Goal: Browse casually

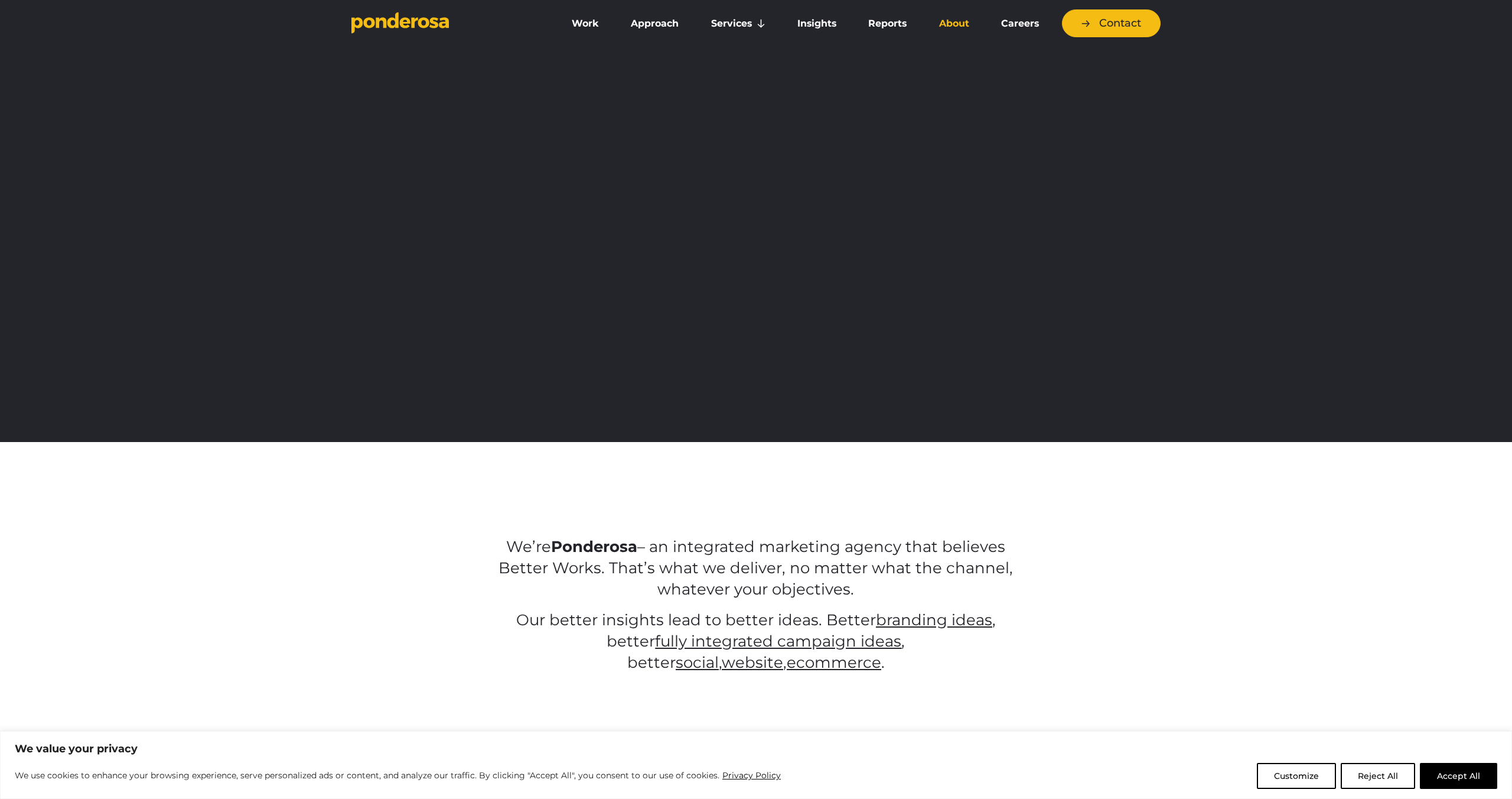
click at [948, 25] on link "About" at bounding box center [953, 23] width 57 height 25
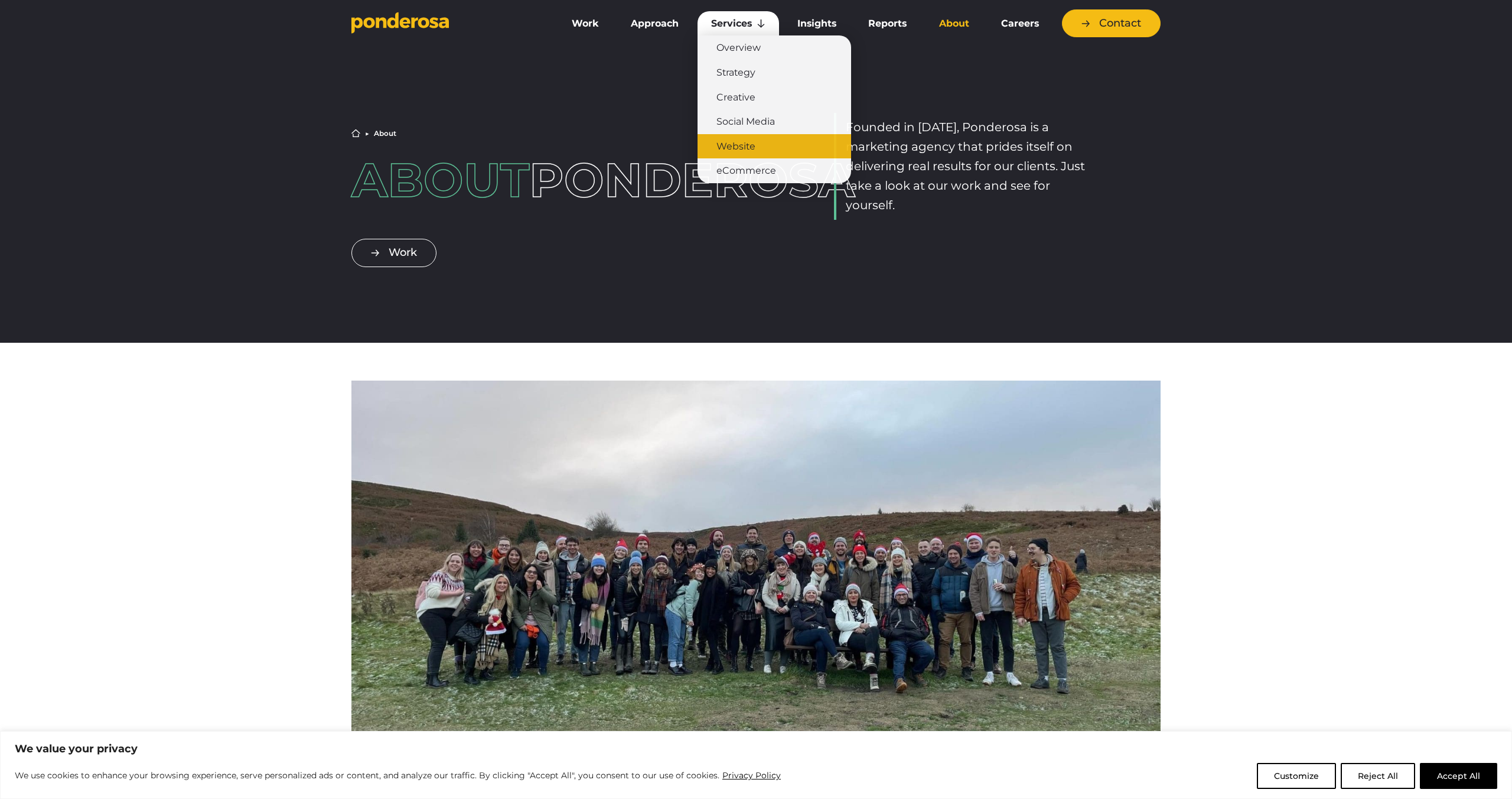
click at [738, 139] on link "Website" at bounding box center [774, 147] width 154 height 25
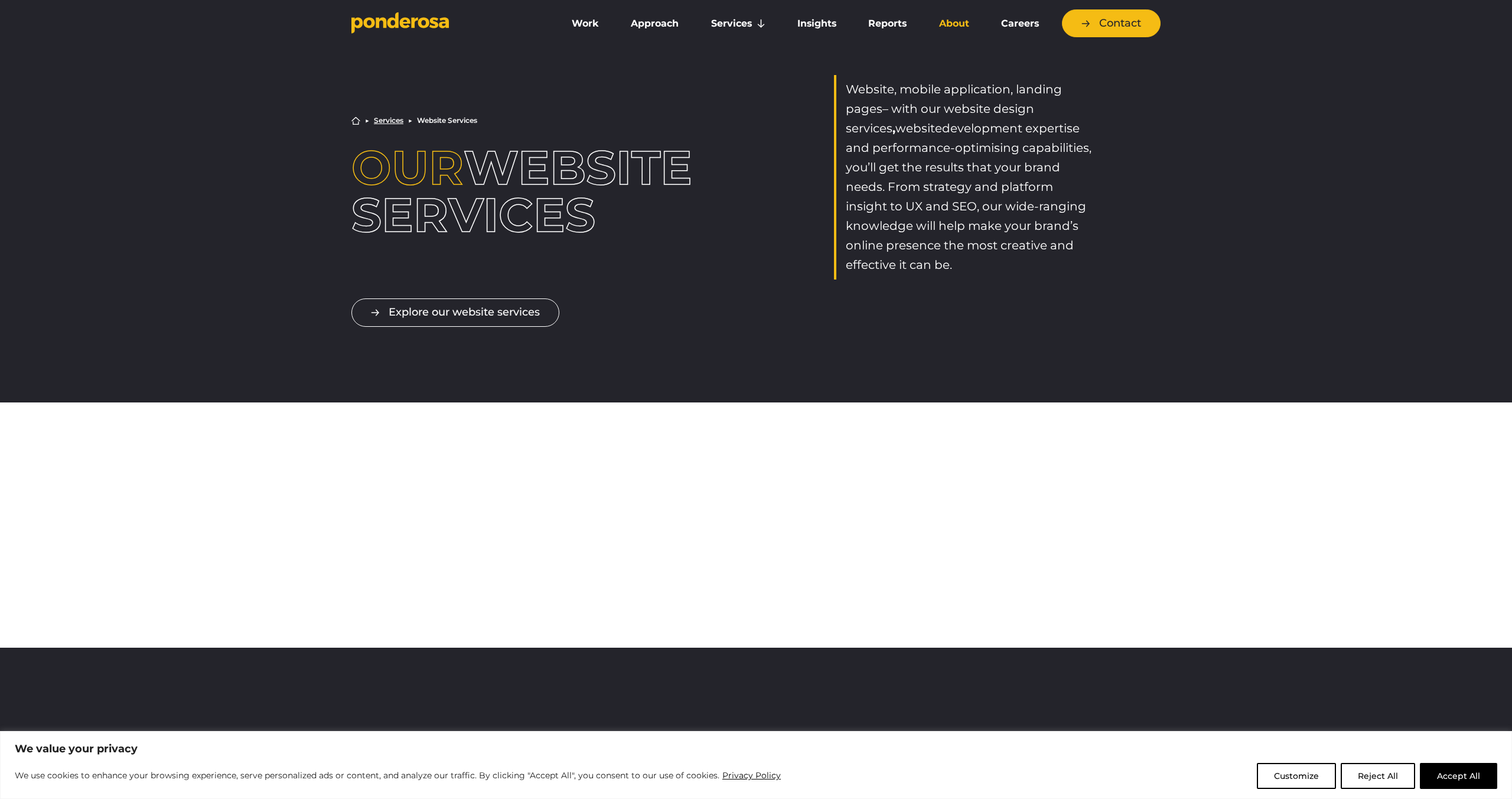
click at [954, 21] on link "About" at bounding box center [953, 23] width 57 height 25
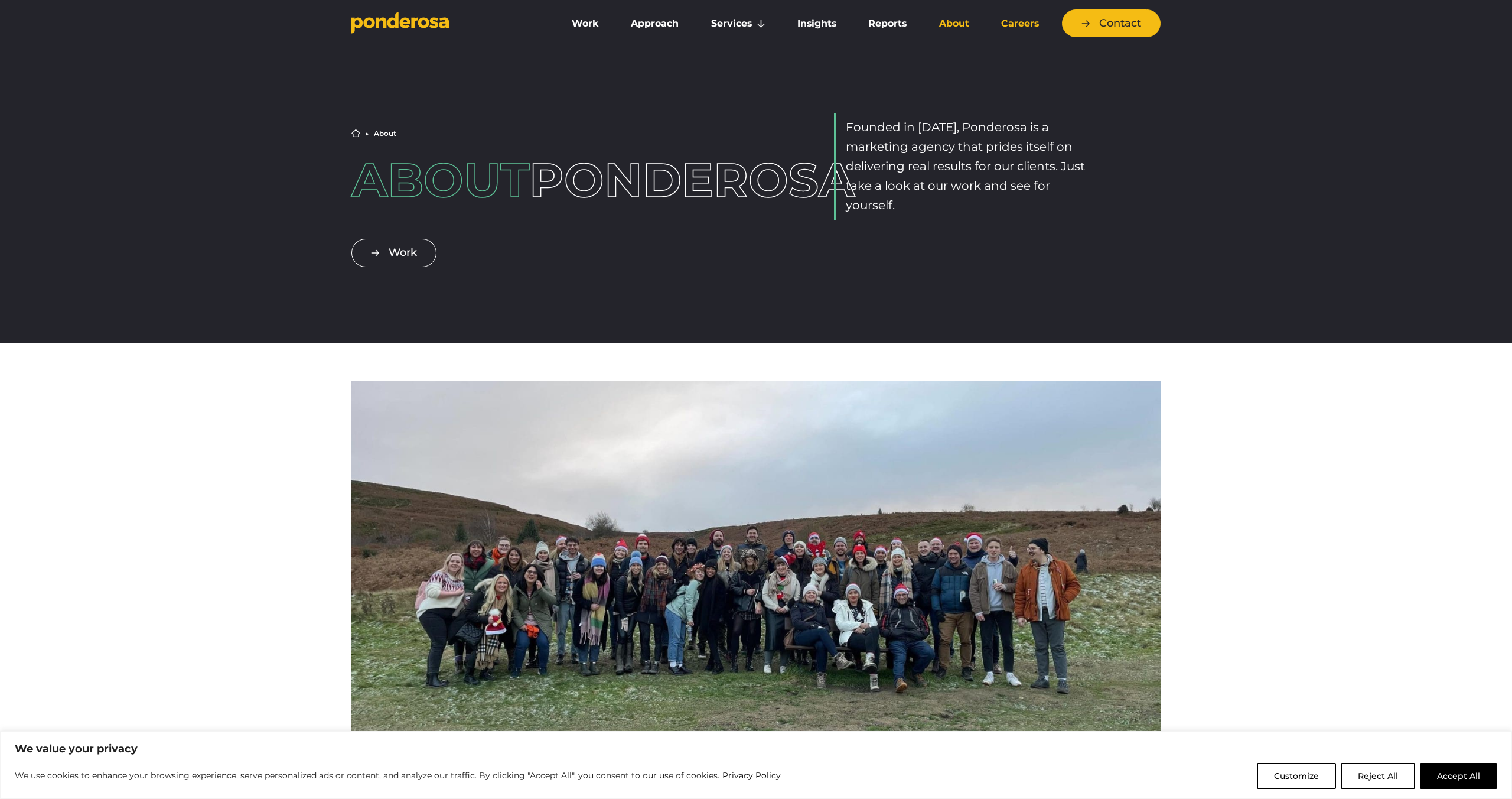
click at [1001, 23] on link "Careers" at bounding box center [1020, 23] width 65 height 25
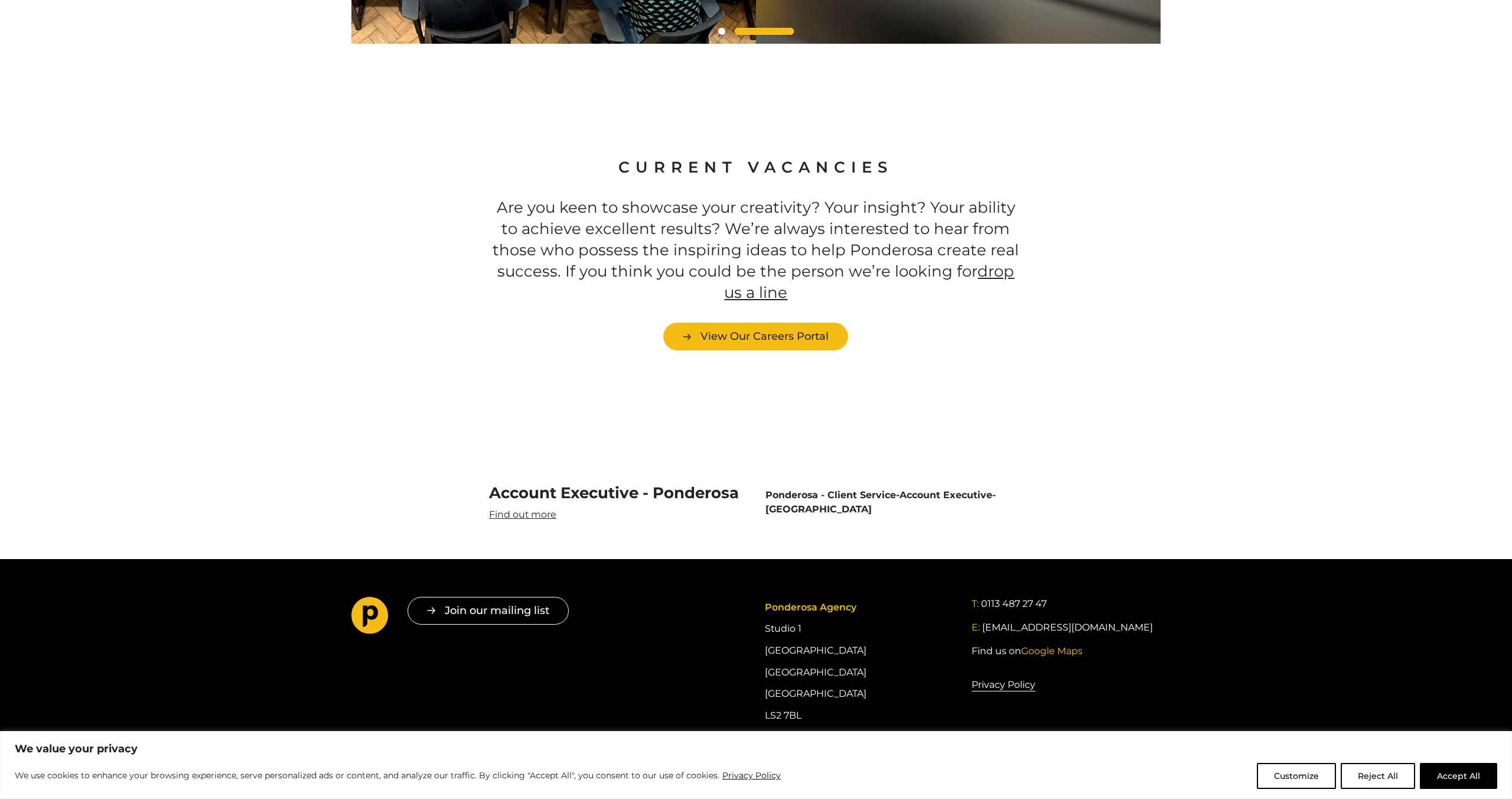
scroll to position [3177, 0]
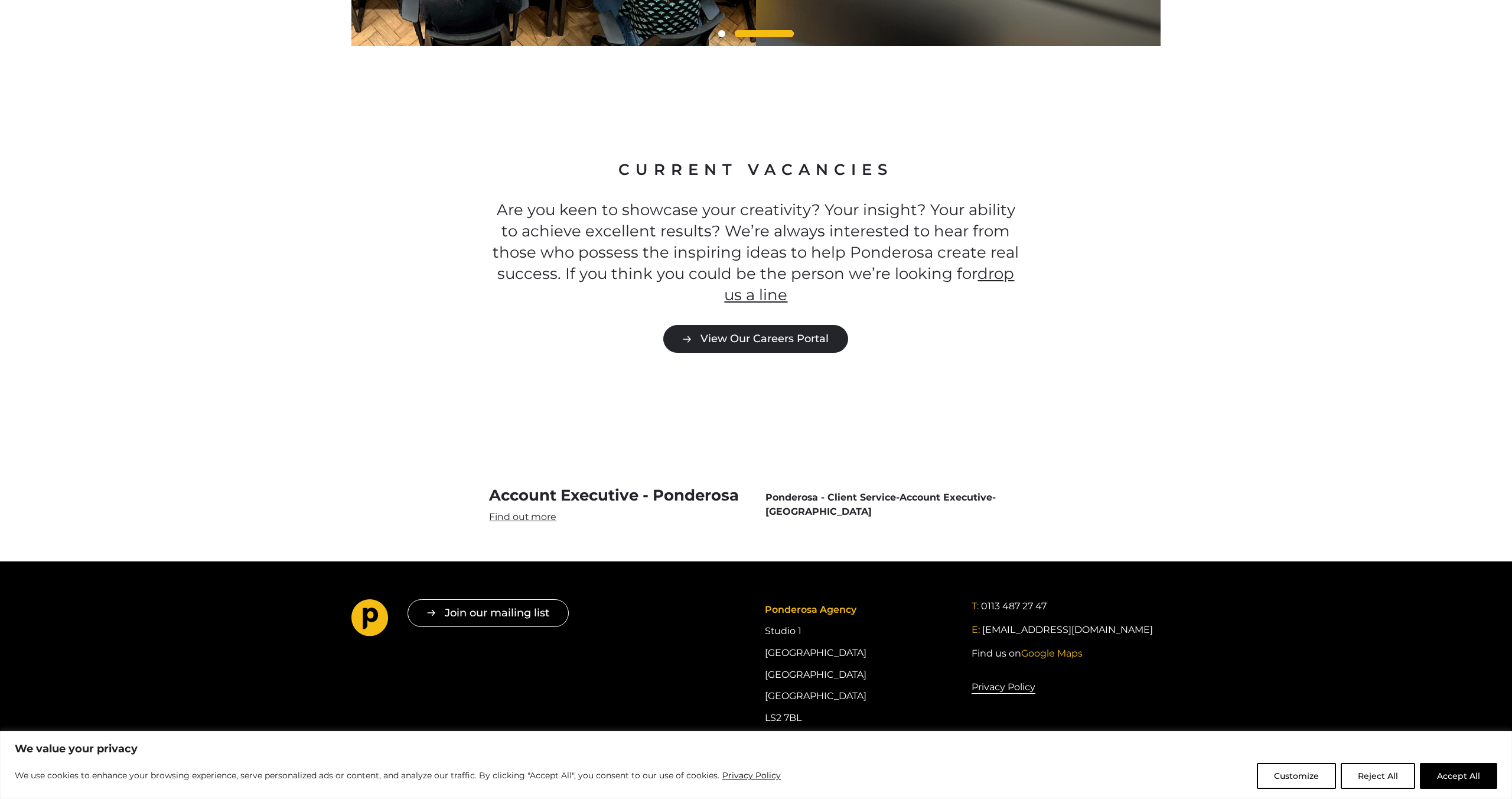
click at [728, 325] on link "View Our Careers Portal" at bounding box center [755, 339] width 185 height 28
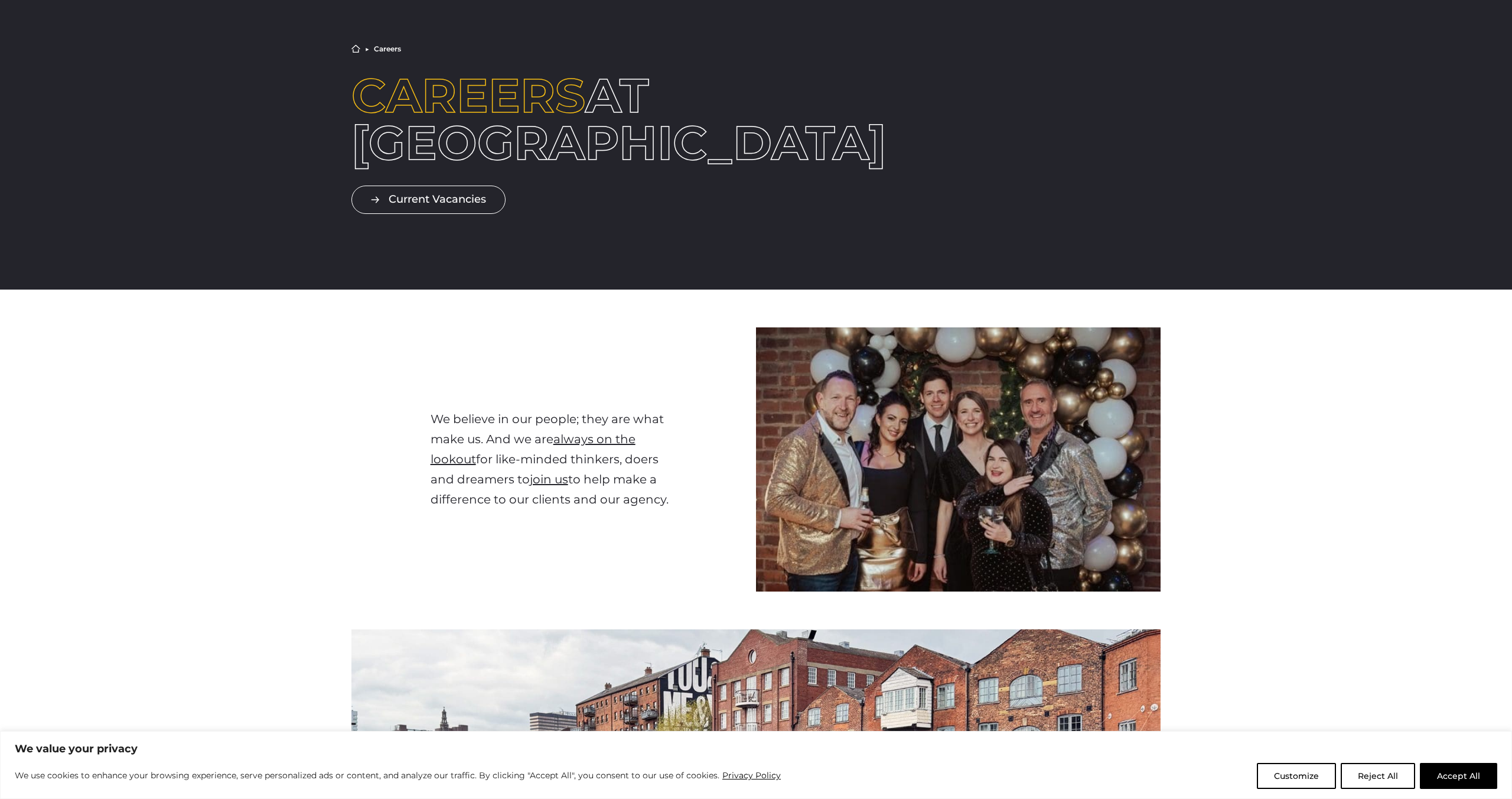
scroll to position [0, 0]
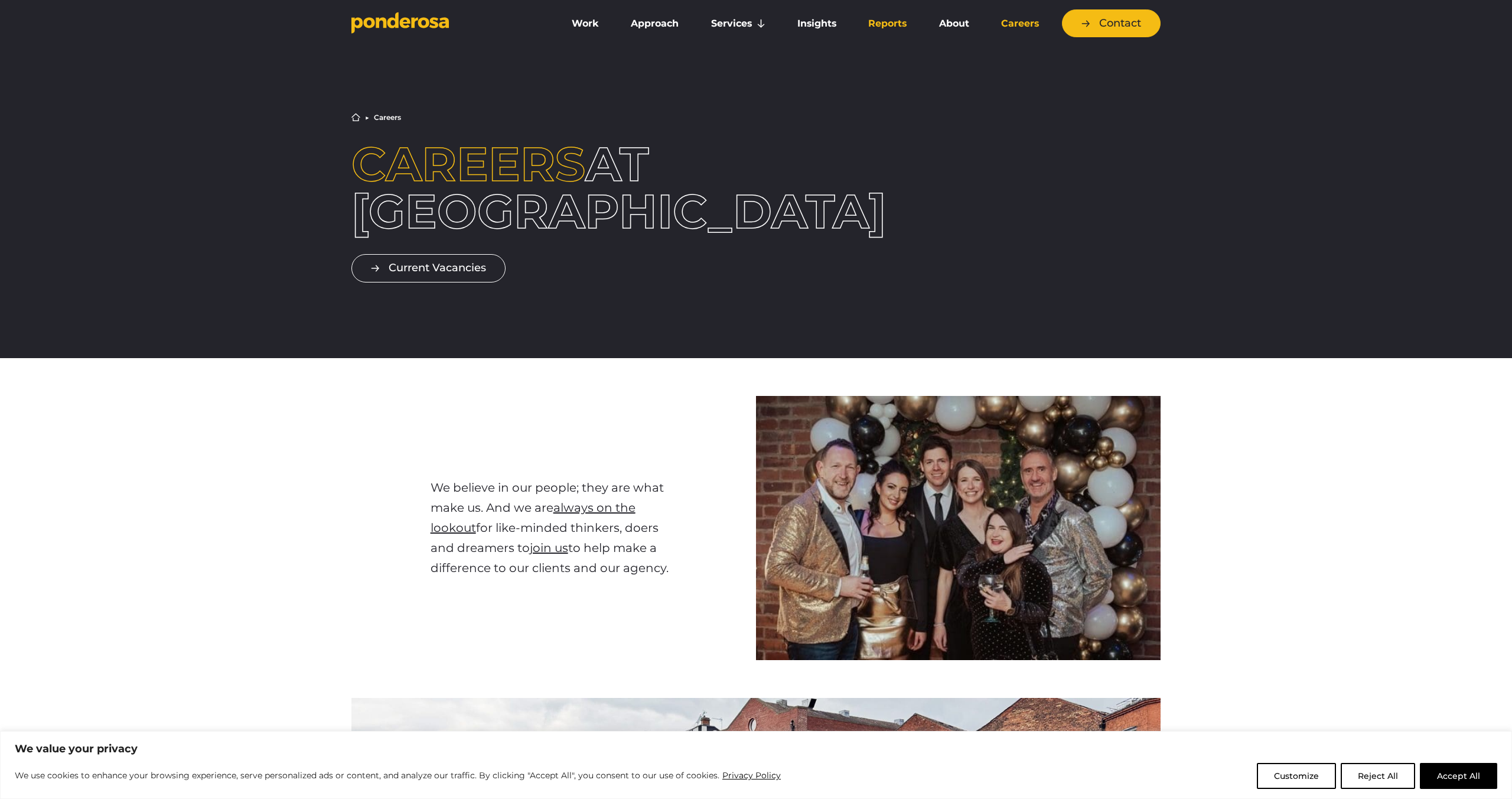
click at [888, 22] on link "Reports" at bounding box center [888, 23] width 66 height 25
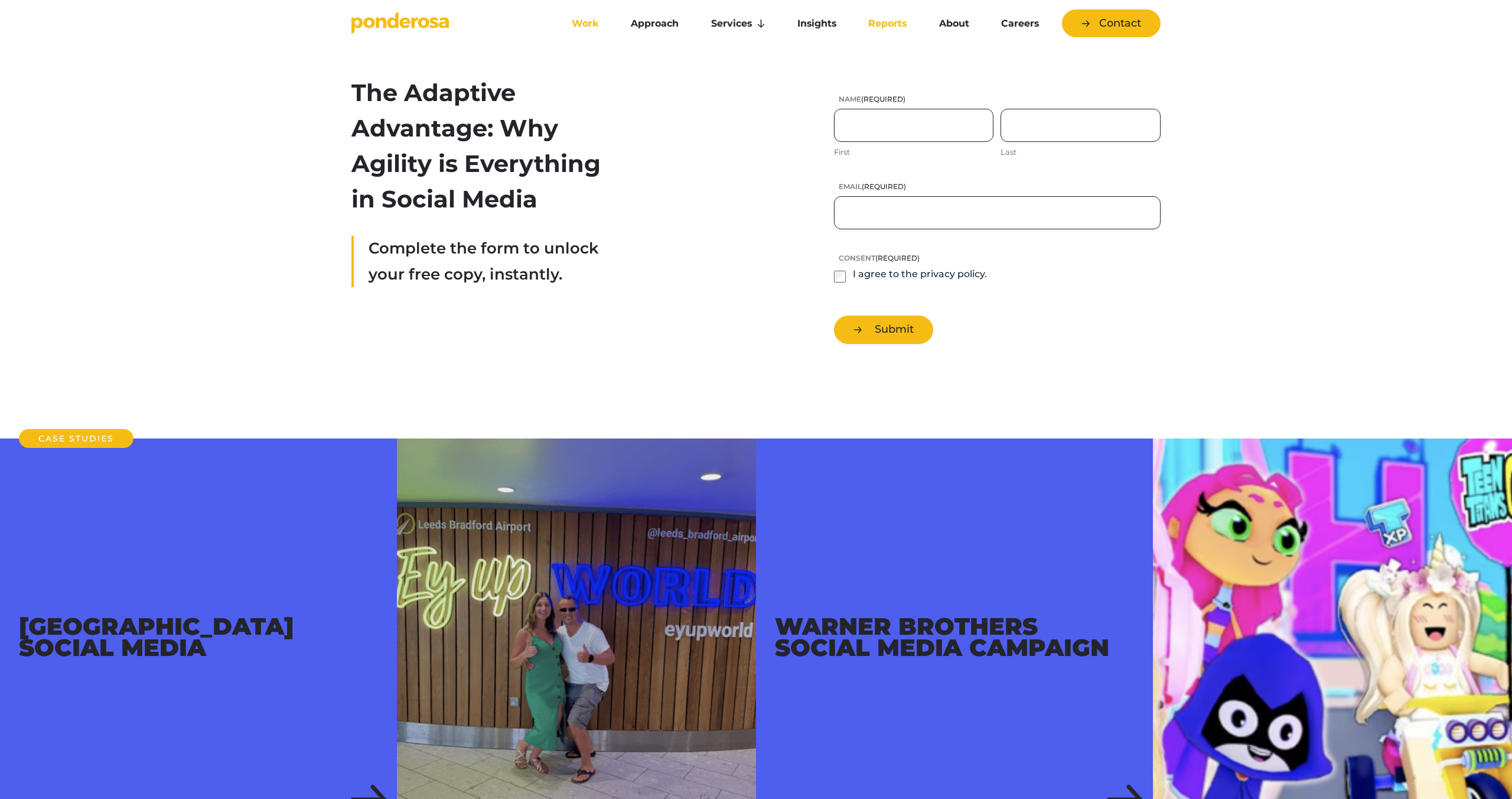
click at [587, 23] on link "Work" at bounding box center [585, 23] width 54 height 25
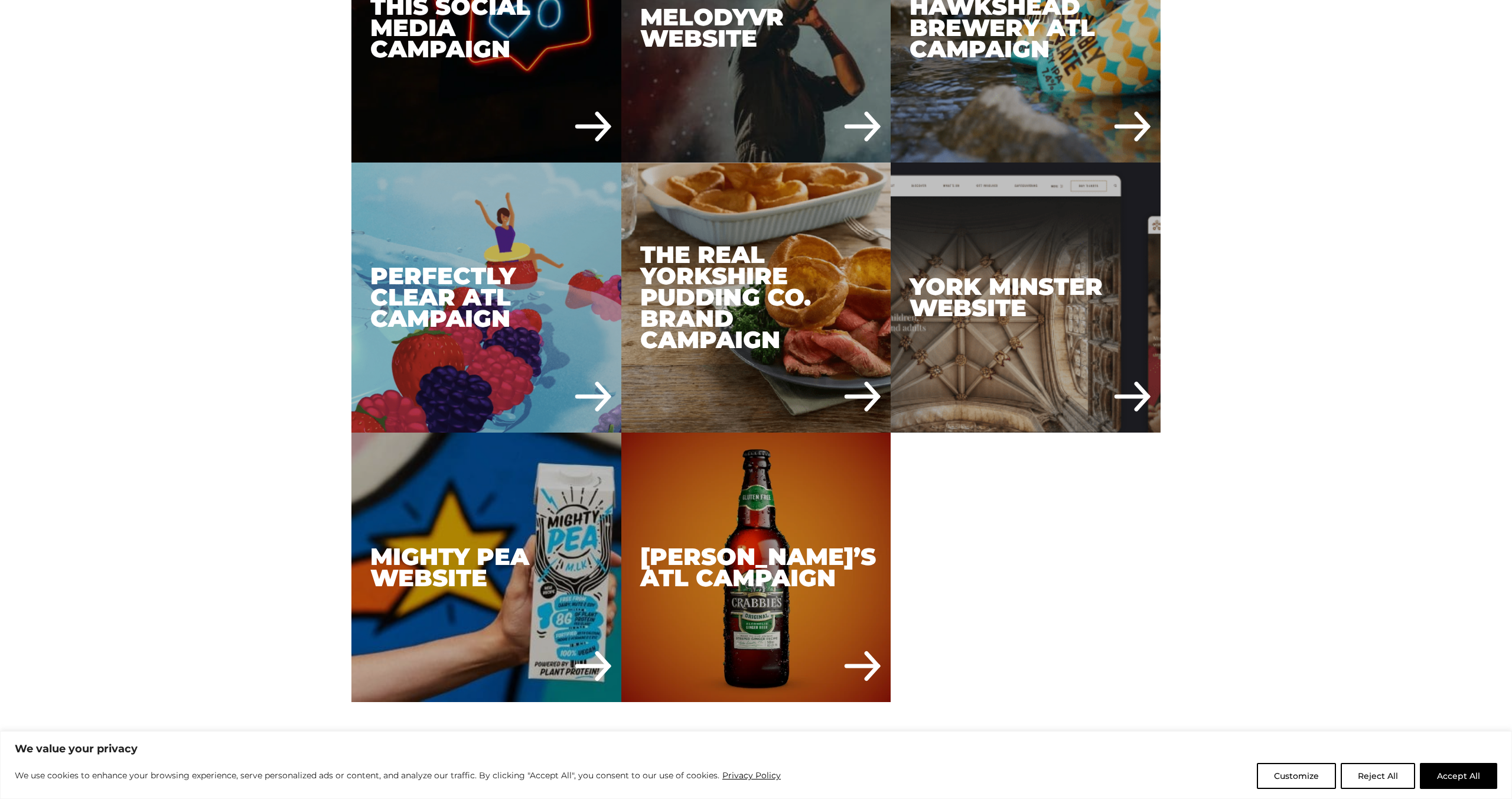
scroll to position [4828, 0]
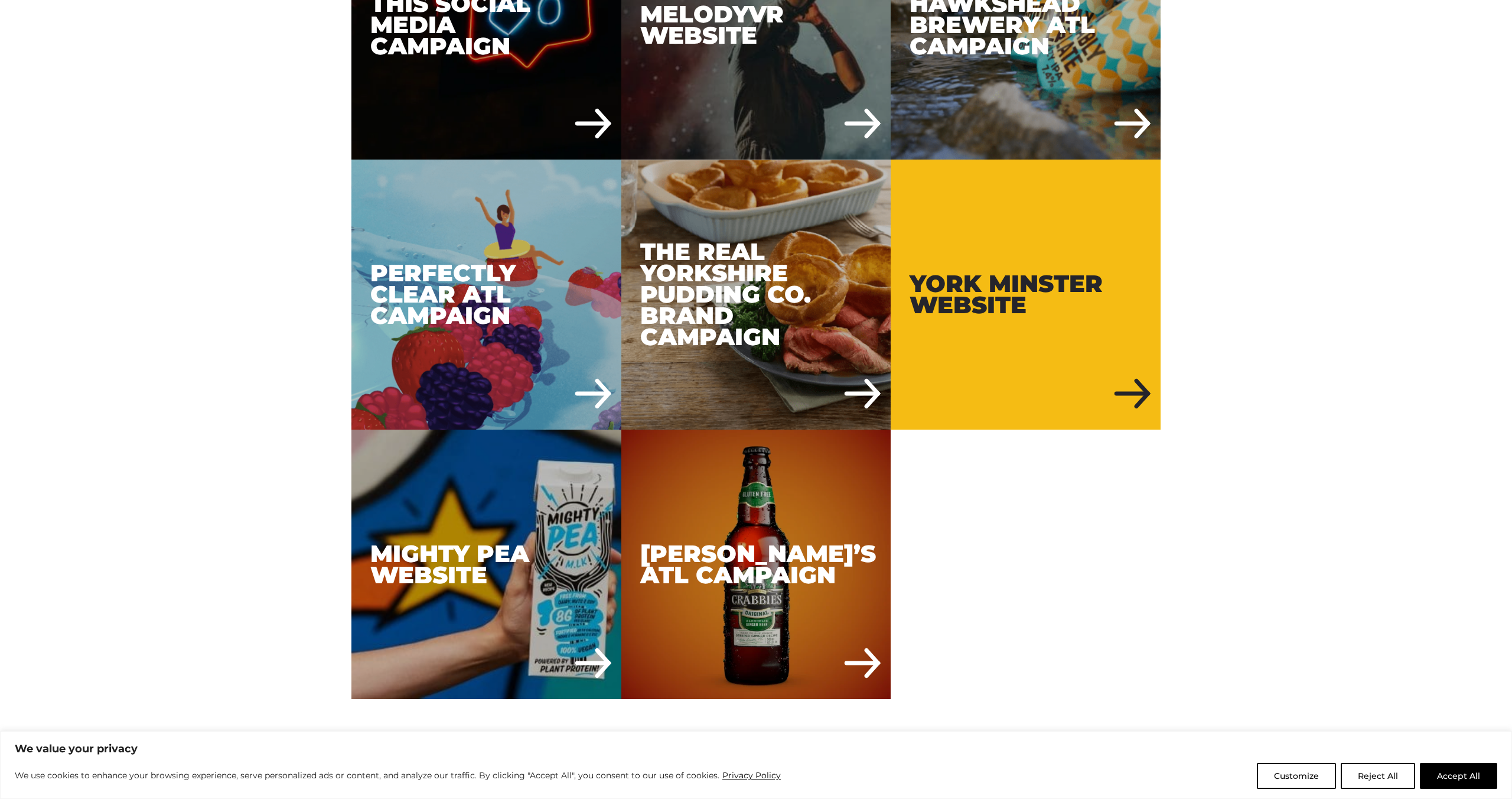
click at [928, 304] on div "York Minster Website" at bounding box center [1026, 294] width 270 height 270
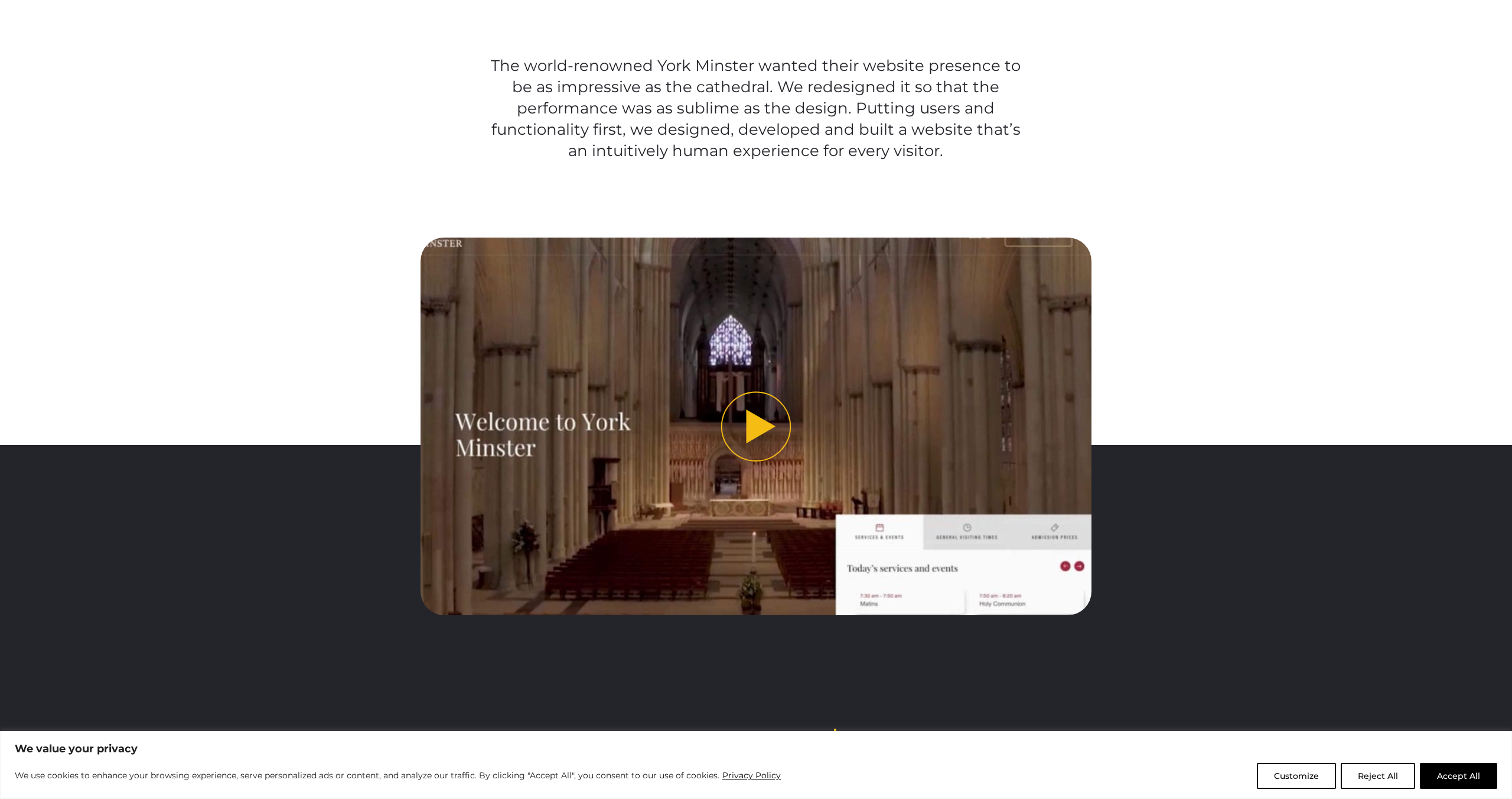
scroll to position [1084, 0]
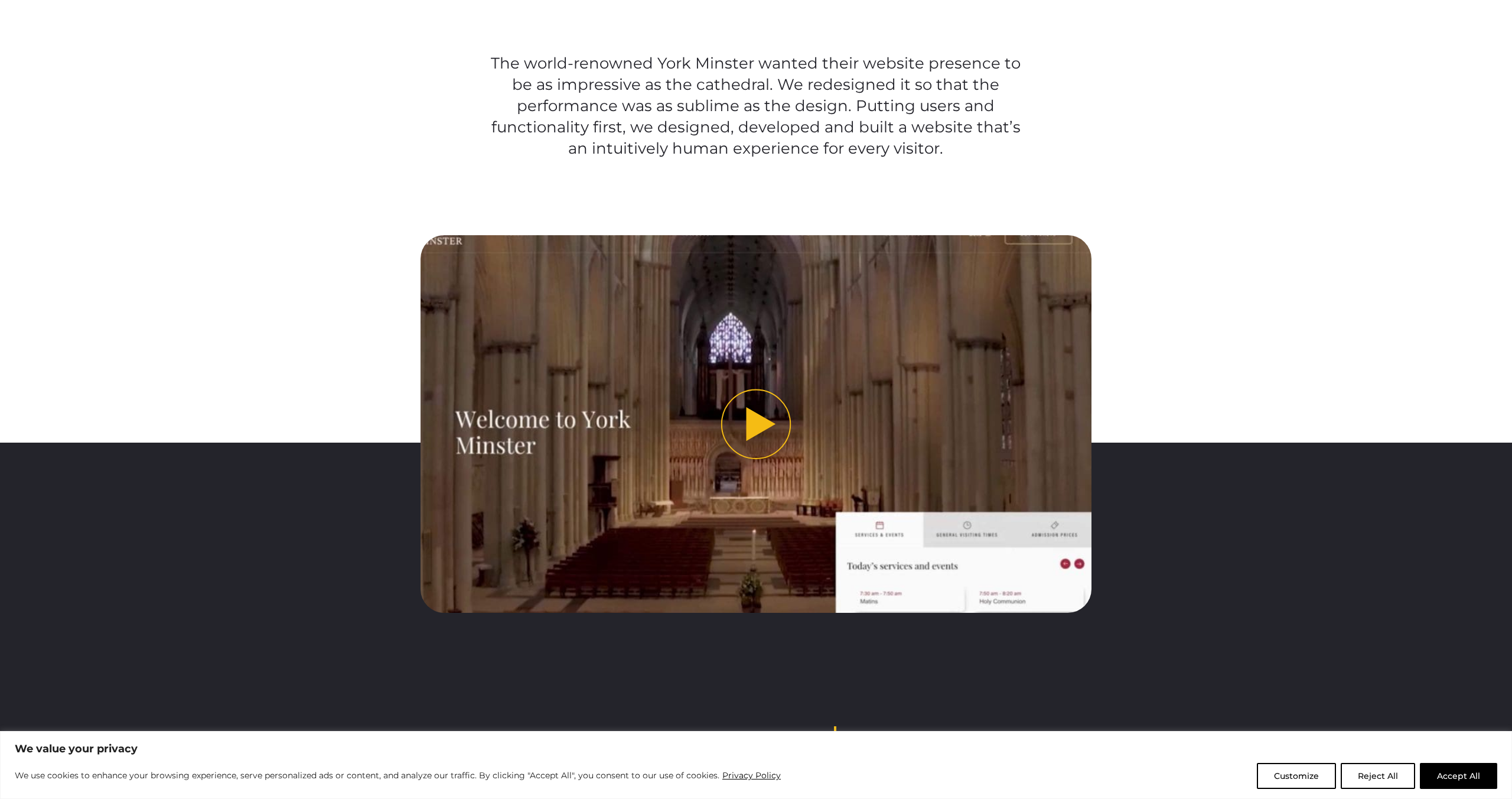
click at [759, 407] on button "Play video" at bounding box center [756, 423] width 671 height 378
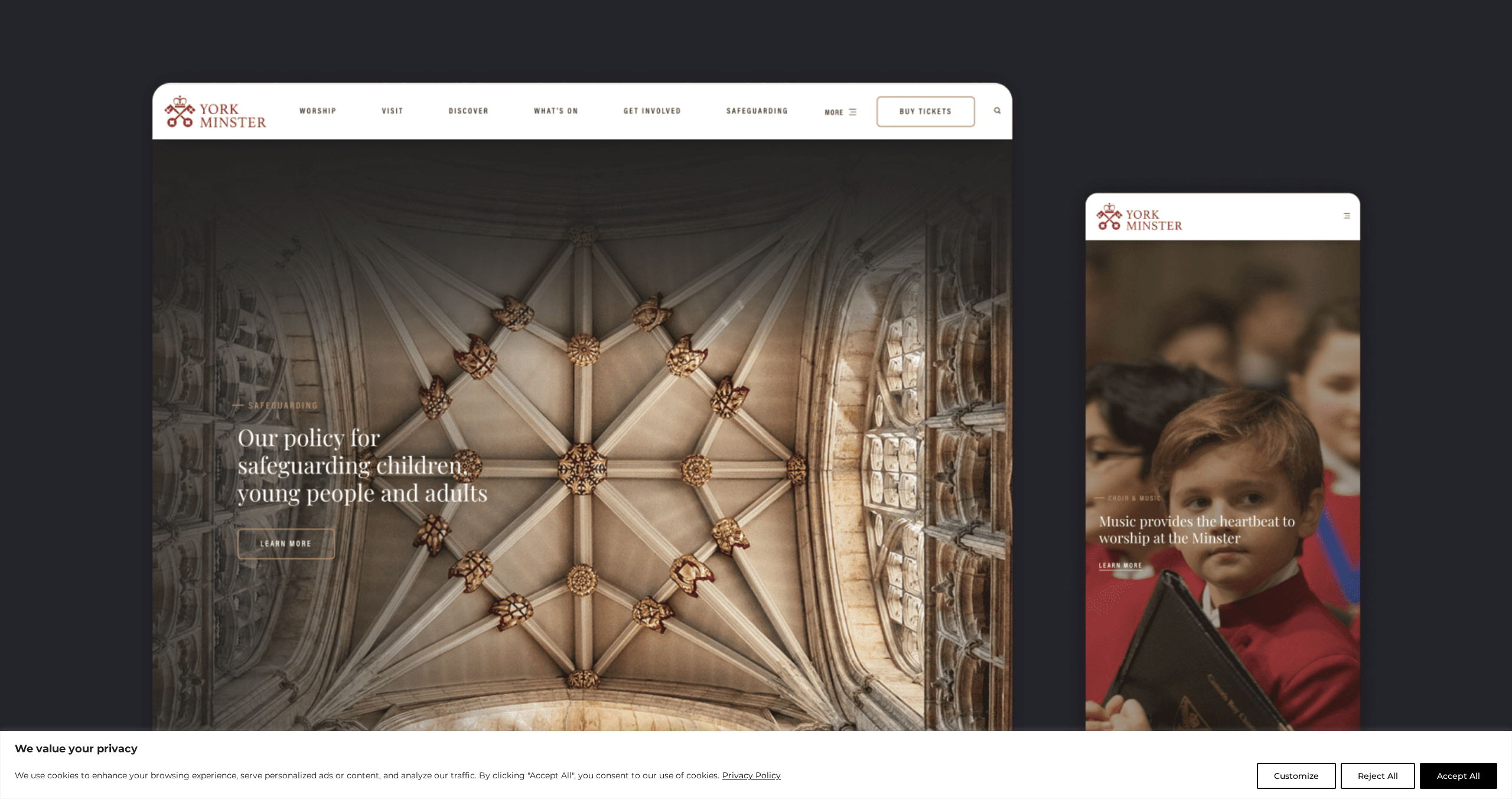
scroll to position [0, 0]
